Goal: Check status: Check status

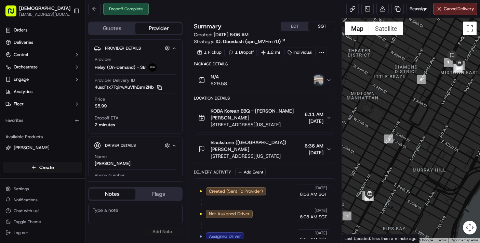
click at [319, 84] on img "button" at bounding box center [319, 80] width 10 height 10
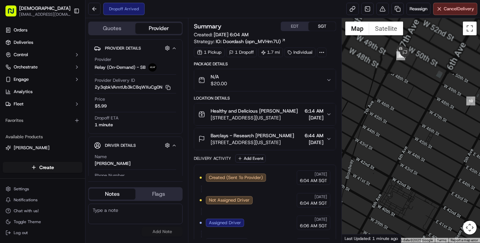
drag, startPoint x: 396, startPoint y: 59, endPoint x: 430, endPoint y: 154, distance: 101.4
click at [430, 154] on div at bounding box center [411, 130] width 138 height 224
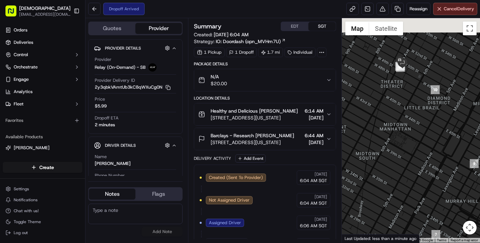
drag, startPoint x: 416, startPoint y: 62, endPoint x: 420, endPoint y: 95, distance: 33.4
click at [420, 95] on div at bounding box center [411, 130] width 138 height 224
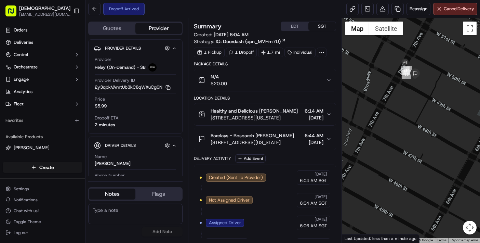
drag, startPoint x: 393, startPoint y: 74, endPoint x: 414, endPoint y: 99, distance: 32.3
click at [414, 99] on div at bounding box center [411, 130] width 138 height 224
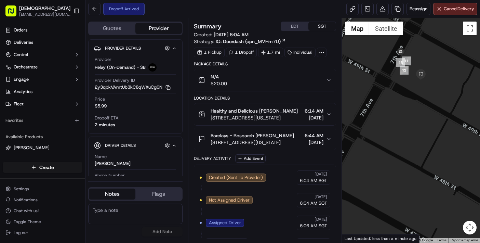
drag, startPoint x: 412, startPoint y: 80, endPoint x: 416, endPoint y: 98, distance: 19.3
click at [416, 98] on div at bounding box center [411, 130] width 138 height 224
click at [174, 15] on div "Dropoff Arrived Reassign Cancel Delivery" at bounding box center [282, 9] width 394 height 18
click at [318, 78] on img "button" at bounding box center [319, 80] width 10 height 10
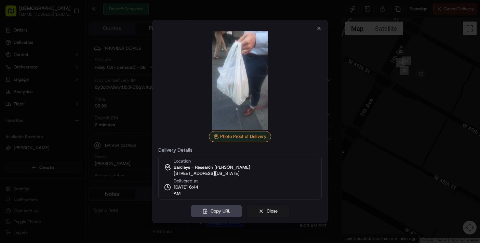
drag, startPoint x: 190, startPoint y: 62, endPoint x: 198, endPoint y: 53, distance: 12.0
click at [191, 62] on img at bounding box center [240, 80] width 98 height 98
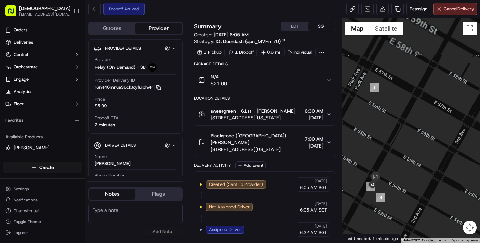
drag, startPoint x: 395, startPoint y: 185, endPoint x: 425, endPoint y: 153, distance: 43.5
click at [425, 153] on div at bounding box center [411, 130] width 138 height 224
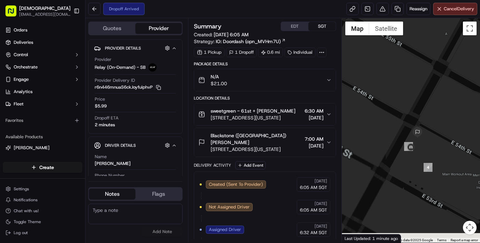
drag, startPoint x: 398, startPoint y: 159, endPoint x: 435, endPoint y: 142, distance: 40.8
click at [435, 142] on div at bounding box center [411, 130] width 138 height 224
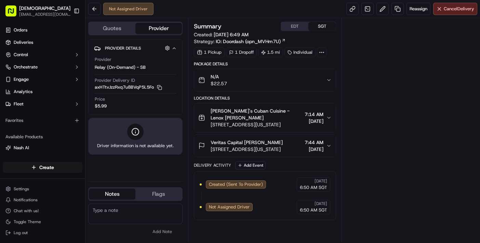
click at [182, 11] on div "Not Assigned Driver Reassign Cancel Delivery" at bounding box center [282, 9] width 394 height 18
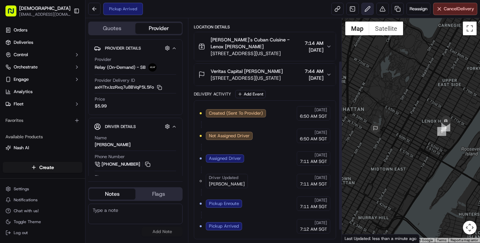
scroll to position [73, 0]
click at [166, 12] on div "Pickup Arrived Reassign Cancel Delivery" at bounding box center [282, 9] width 394 height 18
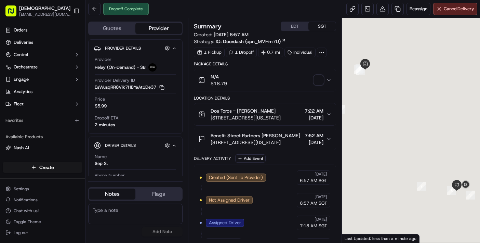
click at [166, 6] on div "Dropoff Complete Reassign Cancel Delivery" at bounding box center [282, 9] width 394 height 18
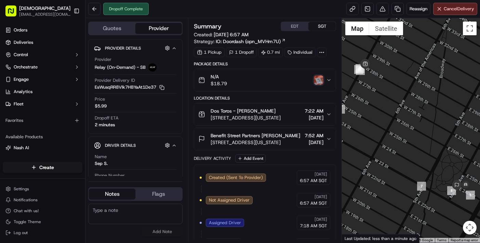
click at [317, 82] on img "button" at bounding box center [319, 80] width 10 height 10
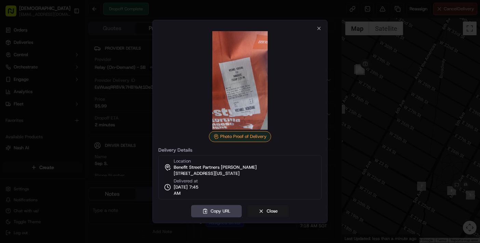
click at [318, 31] on div at bounding box center [239, 80] width 163 height 98
click at [319, 29] on icon "button" at bounding box center [318, 28] width 5 height 5
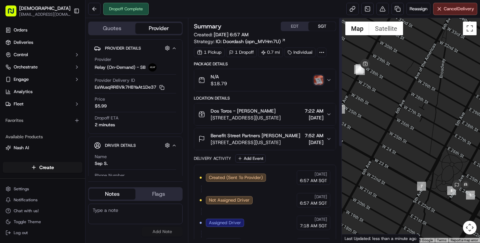
click at [319, 76] on img "button" at bounding box center [319, 80] width 10 height 10
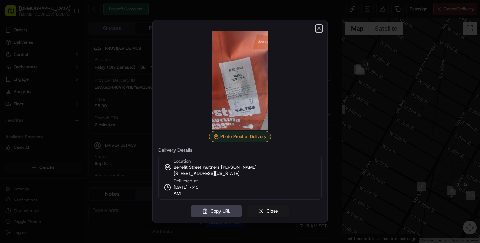
click at [318, 29] on icon "button" at bounding box center [318, 28] width 5 height 5
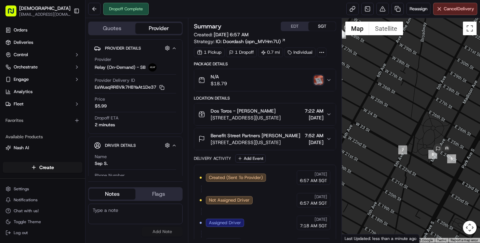
drag, startPoint x: 433, startPoint y: 167, endPoint x: 406, endPoint y: 106, distance: 67.0
click at [406, 106] on div at bounding box center [411, 130] width 138 height 224
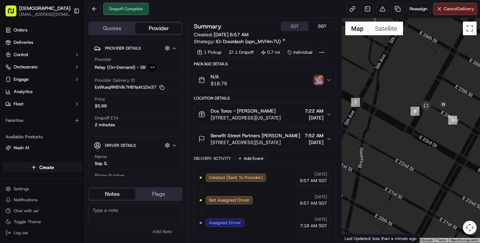
click at [315, 82] on img "button" at bounding box center [319, 80] width 10 height 10
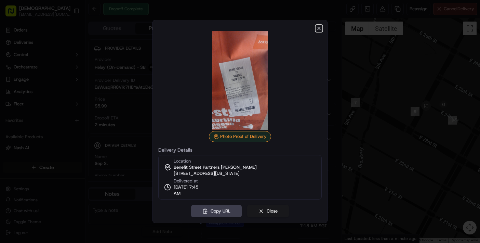
click at [319, 28] on icon "button" at bounding box center [318, 28] width 5 height 5
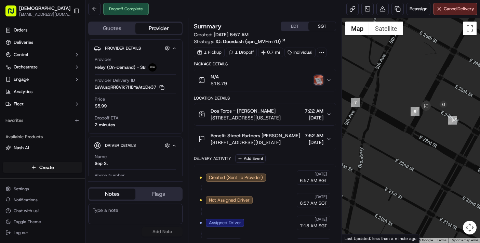
click at [317, 78] on img "button" at bounding box center [319, 80] width 10 height 10
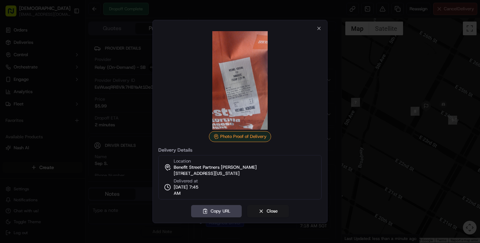
click at [192, 100] on img at bounding box center [240, 80] width 98 height 98
click at [164, 211] on div "Copy URL Close" at bounding box center [239, 211] width 163 height 12
click at [267, 212] on button "Close" at bounding box center [268, 211] width 42 height 12
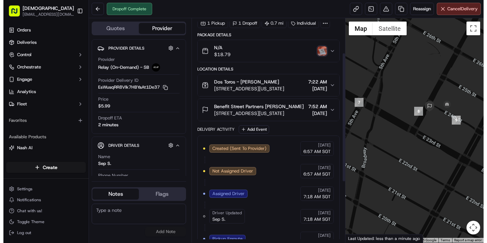
scroll to position [28, 0]
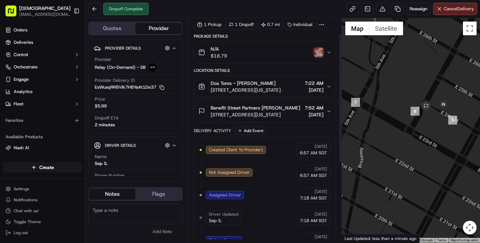
click at [318, 54] on img "button" at bounding box center [319, 53] width 10 height 10
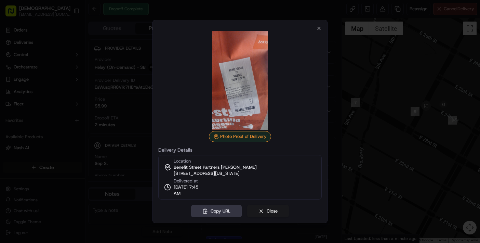
click at [219, 216] on button "Copy URL" at bounding box center [216, 211] width 51 height 12
click at [295, 197] on div "Location Benefit Street Partners Michael Ninivaggi 10 E 24th St, New York, NY 1…" at bounding box center [239, 177] width 163 height 44
click at [274, 211] on button "Close" at bounding box center [268, 211] width 42 height 12
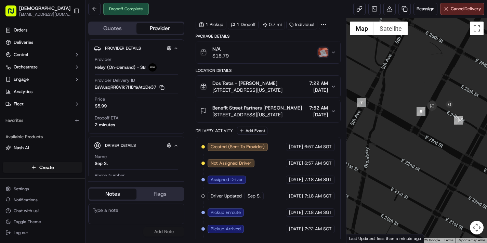
click at [166, 9] on div "Dropoff Complete Reassign Cancel Delivery" at bounding box center [285, 9] width 401 height 18
click at [271, 212] on div "Created (Sent To Provider) Relay (On-Demand) - SB 09/16/2025 6:57 AM SGT Not As…" at bounding box center [267, 221] width 133 height 156
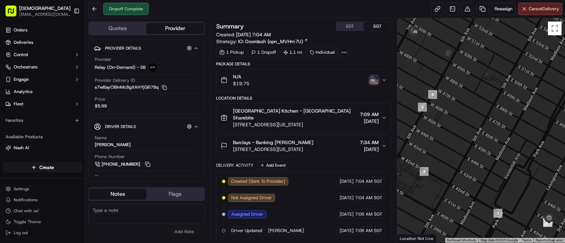
click at [374, 81] on img "button" at bounding box center [374, 80] width 10 height 10
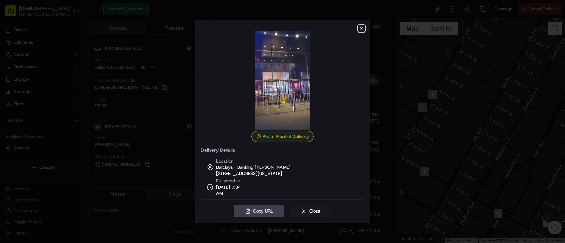
click at [362, 29] on icon "button" at bounding box center [361, 28] width 3 height 3
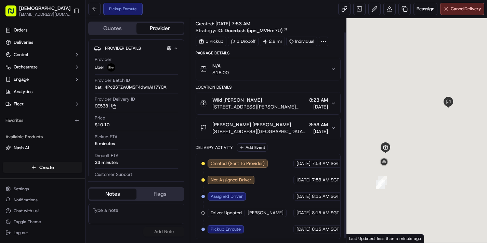
scroll to position [19, 0]
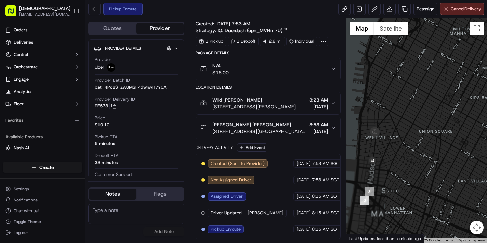
drag, startPoint x: 389, startPoint y: 170, endPoint x: 394, endPoint y: 169, distance: 5.7
click at [394, 169] on div at bounding box center [416, 130] width 140 height 224
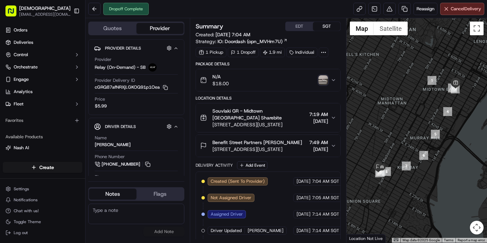
click at [324, 85] on div "N/A $18.00" at bounding box center [265, 80] width 131 height 14
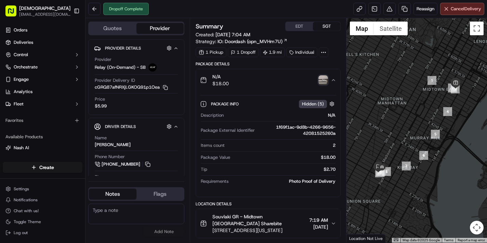
click at [322, 83] on img "button" at bounding box center [323, 80] width 10 height 10
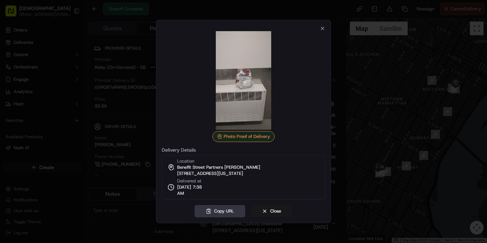
click at [223, 215] on button "Copy URL" at bounding box center [219, 211] width 51 height 12
